Goal: Task Accomplishment & Management: Complete application form

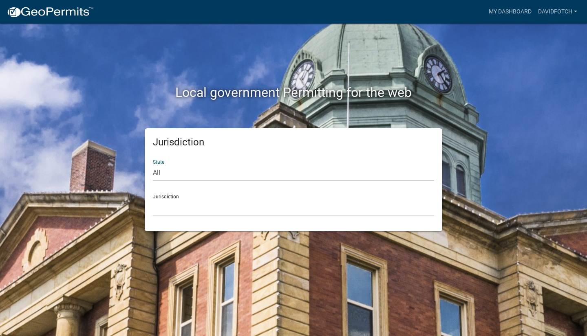
select select "[US_STATE]"
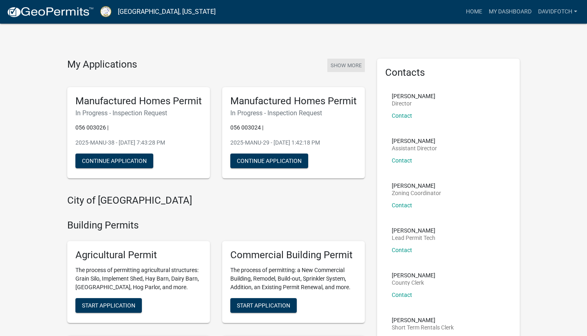
click at [351, 66] on button "Show More" at bounding box center [346, 65] width 38 height 13
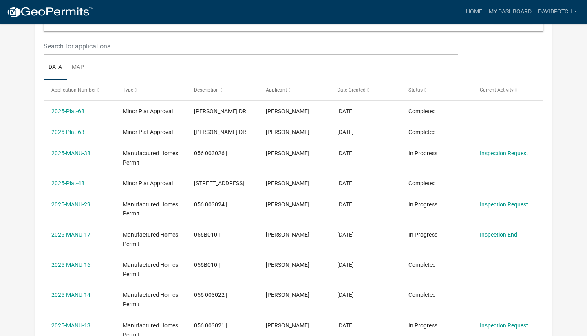
scroll to position [107, 0]
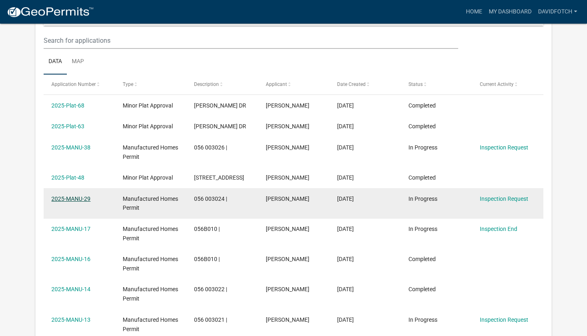
click at [78, 196] on link "2025-MANU-29" at bounding box center [70, 199] width 39 height 7
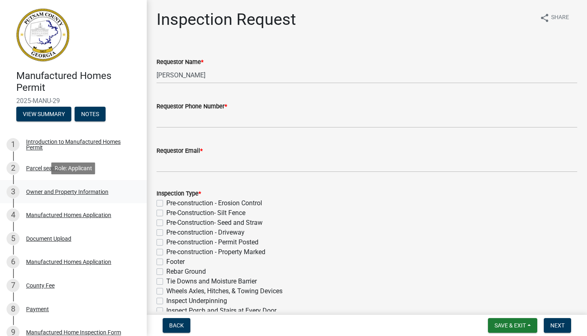
click at [65, 192] on div "Owner and Property Information" at bounding box center [67, 192] width 82 height 6
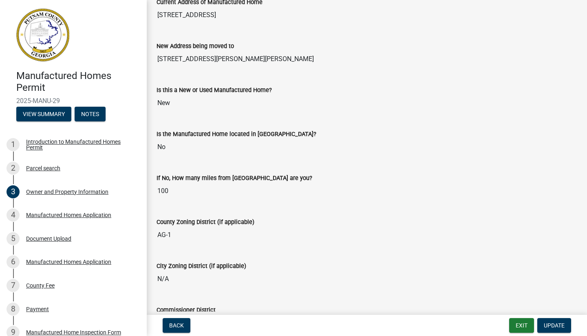
scroll to position [882, 0]
click at [525, 327] on button "Exit" at bounding box center [521, 325] width 25 height 15
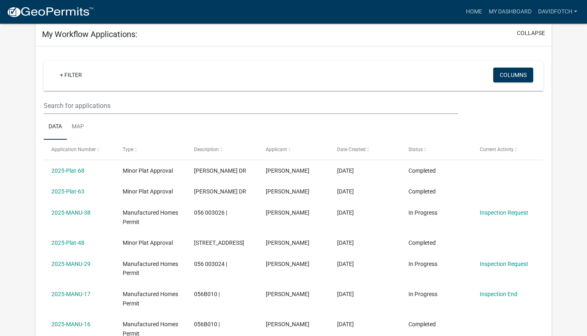
scroll to position [68, 0]
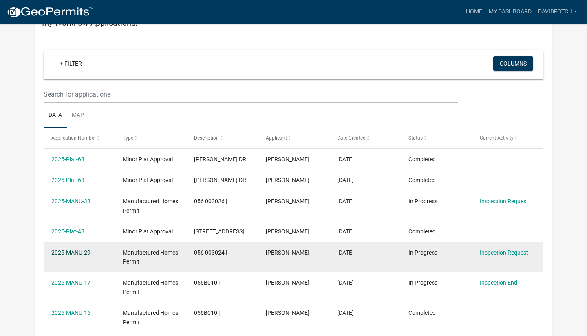
click at [73, 250] on link "2025-MANU-29" at bounding box center [70, 252] width 39 height 7
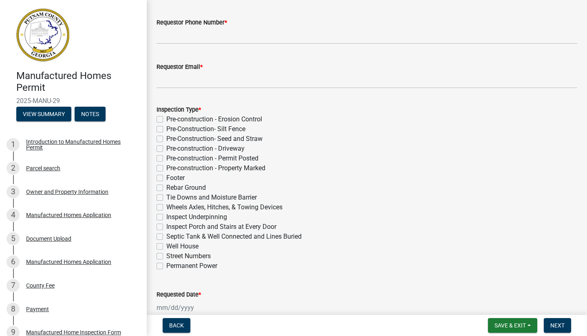
scroll to position [98, 0]
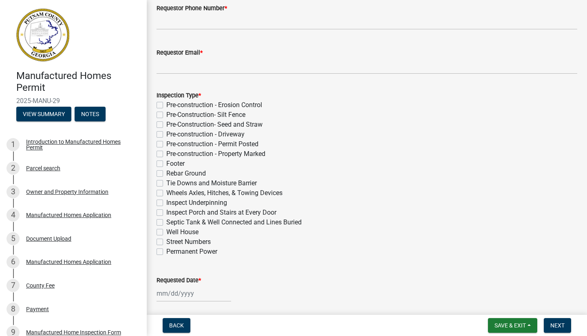
click at [166, 183] on label "Tie Downs and Moisture Barrier" at bounding box center [211, 184] width 90 height 10
click at [166, 183] on input "Tie Downs and Moisture Barrier" at bounding box center [168, 181] width 5 height 5
checkbox input "true"
checkbox input "false"
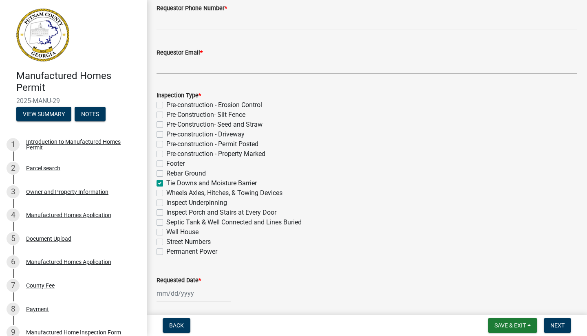
checkbox input "false"
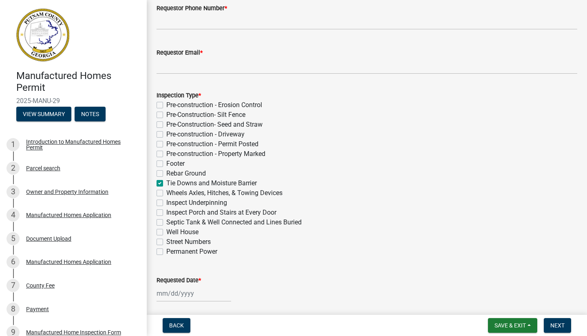
checkbox input "false"
checkbox input "true"
checkbox input "false"
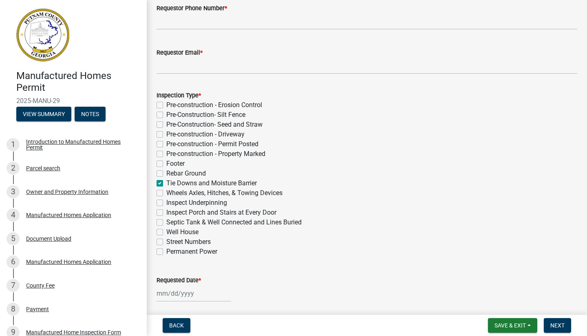
checkbox input "false"
click at [166, 192] on label "Wheels Axles, Hitches, & Towing Devices" at bounding box center [224, 193] width 116 height 10
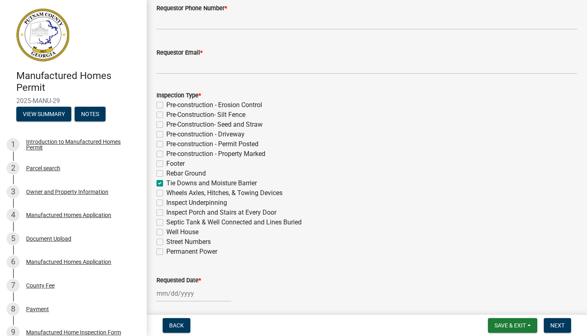
click at [166, 192] on input "Wheels Axles, Hitches, & Towing Devices" at bounding box center [168, 190] width 5 height 5
checkbox input "true"
checkbox input "false"
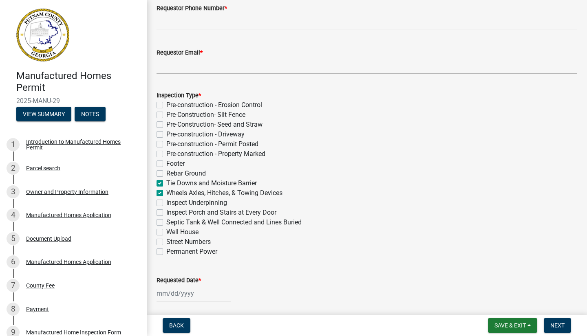
checkbox input "false"
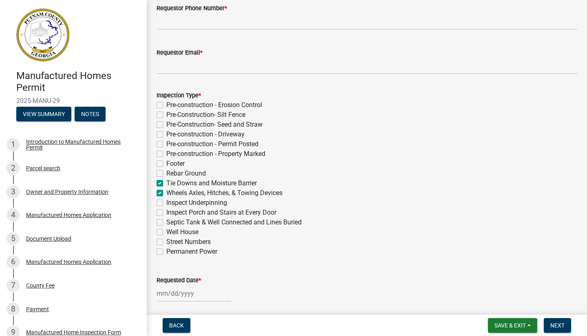
checkbox input "true"
checkbox input "false"
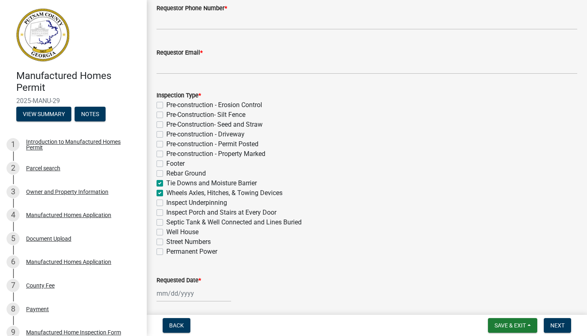
checkbox input "false"
click at [166, 202] on label "Inspect Underpinning" at bounding box center [196, 203] width 61 height 10
click at [166, 202] on input "Inspect Underpinning" at bounding box center [168, 200] width 5 height 5
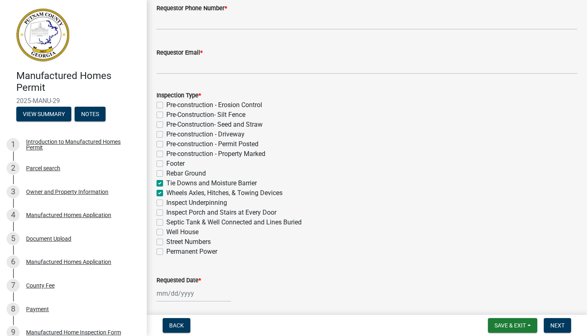
checkbox input "true"
checkbox input "false"
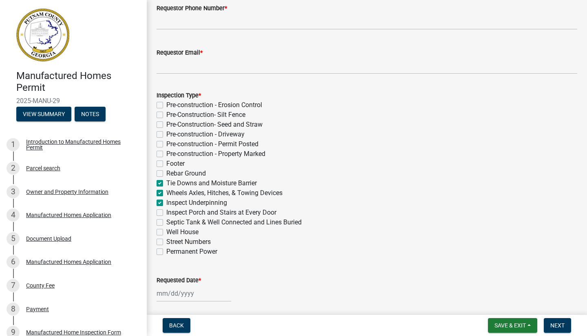
checkbox input "false"
checkbox input "true"
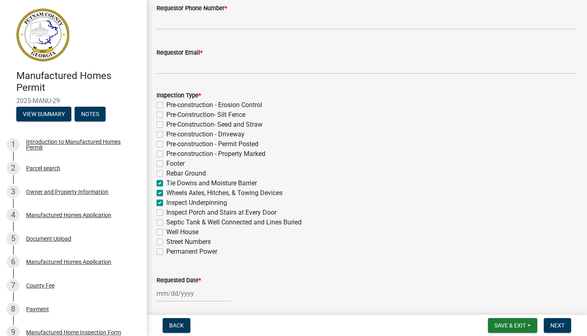
checkbox input "true"
checkbox input "false"
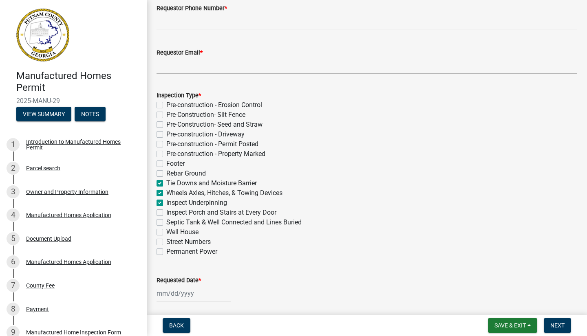
checkbox input "false"
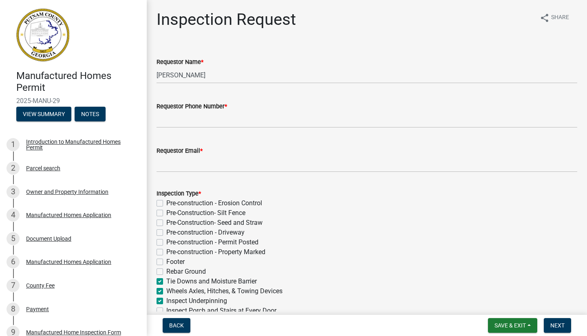
scroll to position [0, 0]
click at [214, 74] on input "[PERSON_NAME]" at bounding box center [367, 75] width 421 height 17
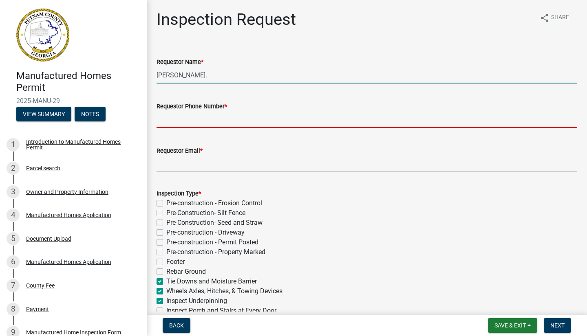
click at [216, 72] on input "[PERSON_NAME]." at bounding box center [367, 75] width 421 height 17
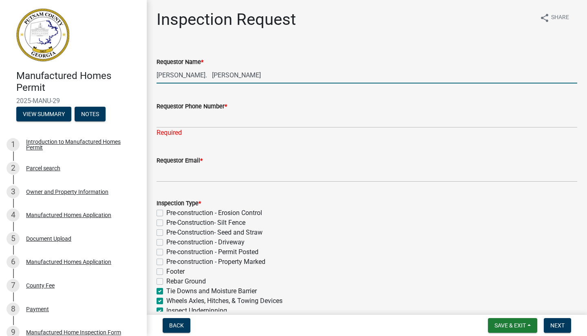
type input "[PERSON_NAME]. [PERSON_NAME]"
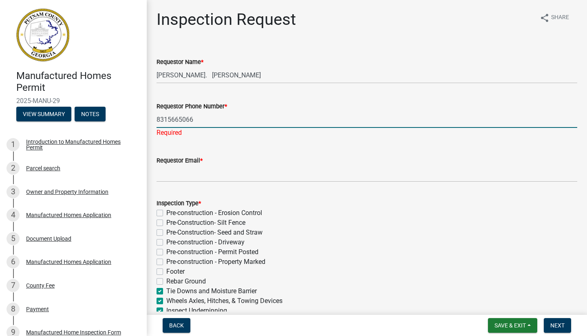
type input "8315665066"
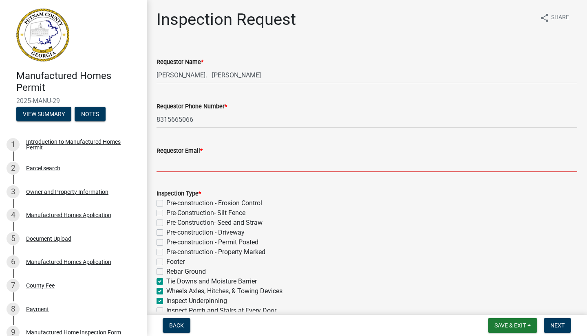
click at [186, 176] on wm-data-entity-input "Requestor Email *" at bounding box center [367, 157] width 421 height 44
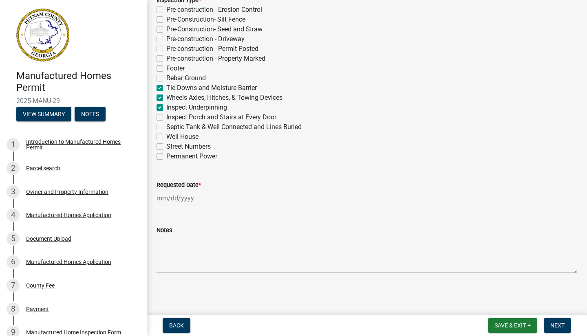
scroll to position [194, 0]
type input "[EMAIL_ADDRESS][DOMAIN_NAME]"
click at [179, 201] on div at bounding box center [194, 198] width 75 height 17
select select "8"
select select "2025"
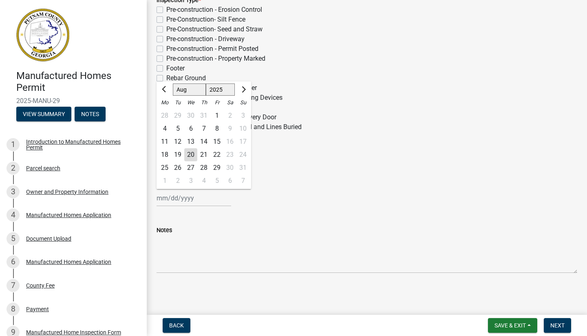
click at [203, 154] on div "21" at bounding box center [203, 154] width 13 height 13
type input "[DATE]"
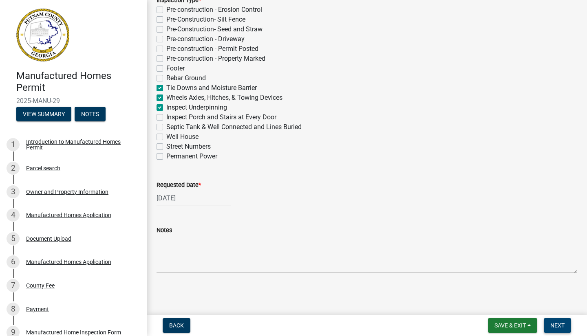
click at [560, 328] on span "Next" at bounding box center [557, 325] width 14 height 7
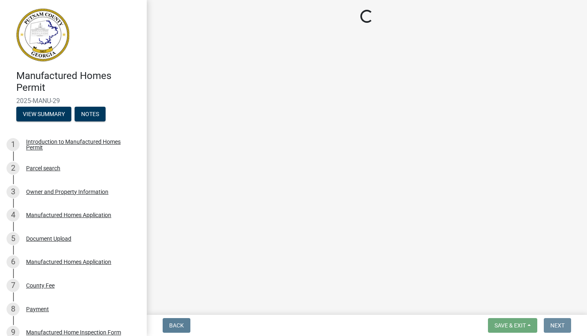
scroll to position [0, 0]
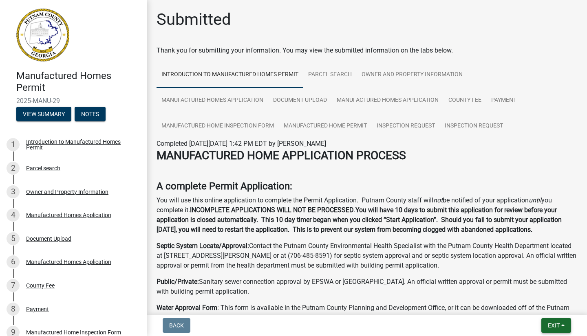
click at [548, 327] on span "Exit" at bounding box center [554, 325] width 12 height 7
click at [534, 303] on button "Save & Exit" at bounding box center [538, 305] width 65 height 20
